Goal: Navigation & Orientation: Go to known website

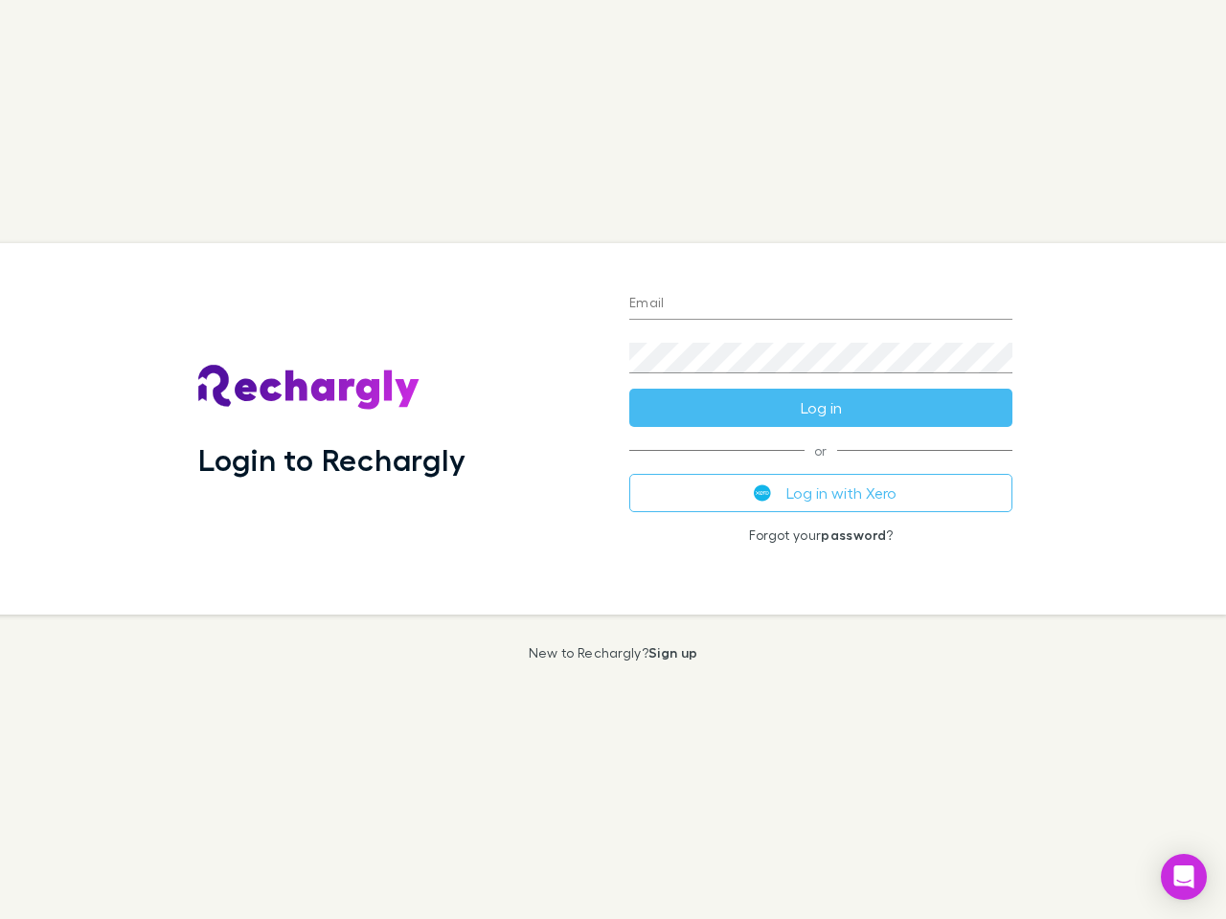
click at [613, 460] on div "Login to Rechargly" at bounding box center [398, 429] width 431 height 372
click at [821, 304] on input "Email" at bounding box center [820, 304] width 383 height 31
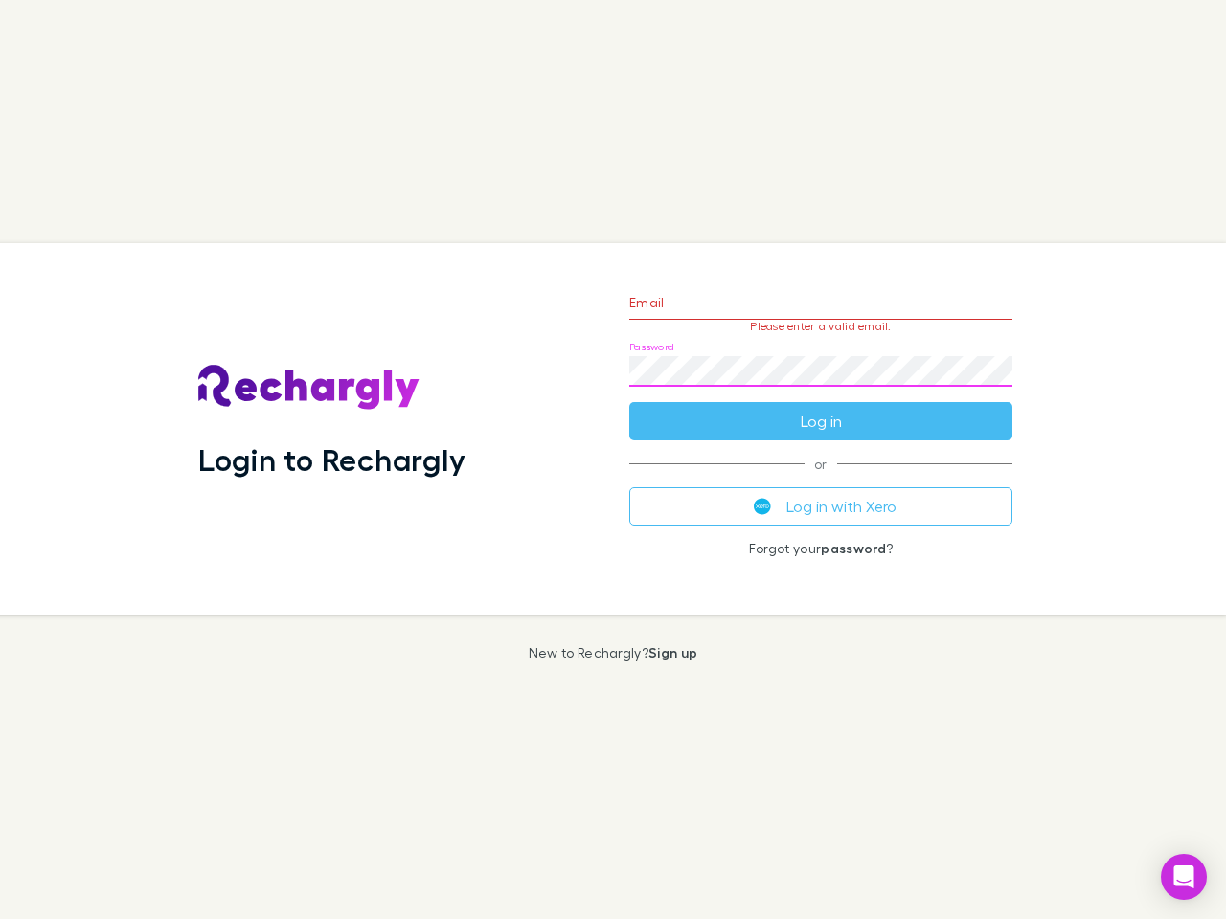
click at [821, 408] on form "Email Please enter a valid email. Password Log in" at bounding box center [820, 357] width 383 height 167
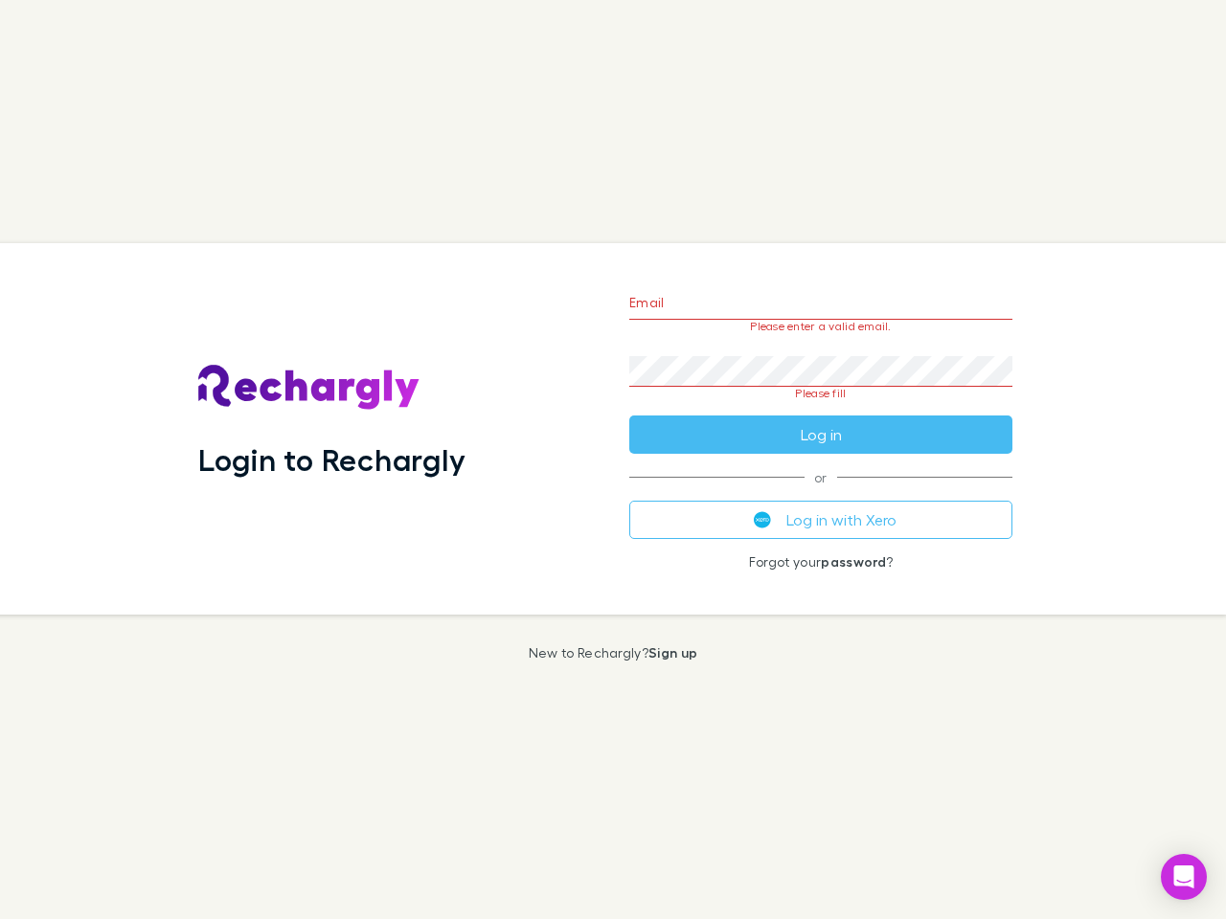
click at [821, 493] on div "Email Please enter a valid email. Password Please fill Log in or Log in with Xe…" at bounding box center [821, 429] width 414 height 372
click at [1183, 877] on icon "Open Intercom Messenger" at bounding box center [1184, 877] width 20 height 23
